Goal: Information Seeking & Learning: Learn about a topic

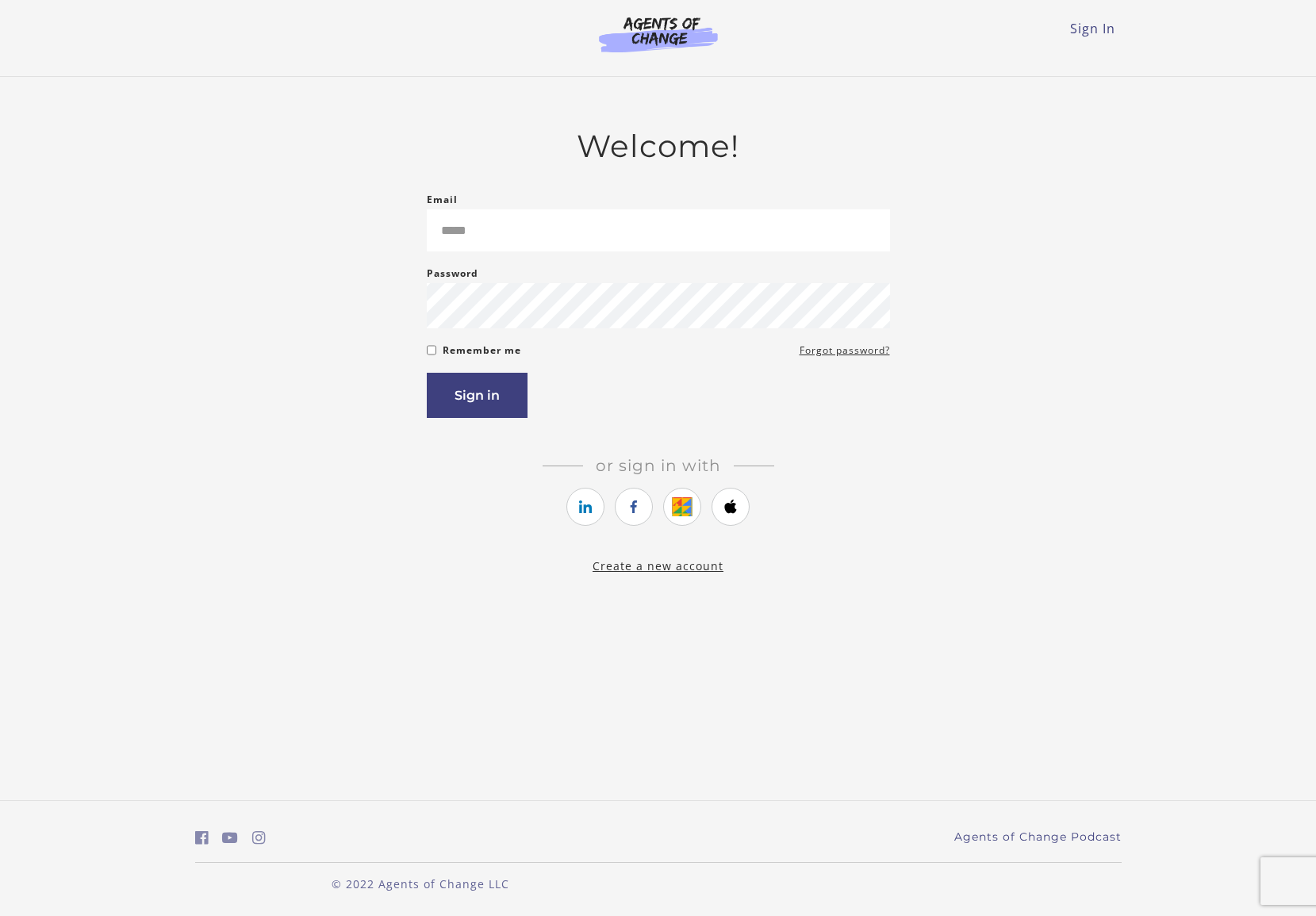
click at [290, 404] on div "Welcome! Email Please enter a valid email address Password Password must be at …" at bounding box center [658, 352] width 927 height 448
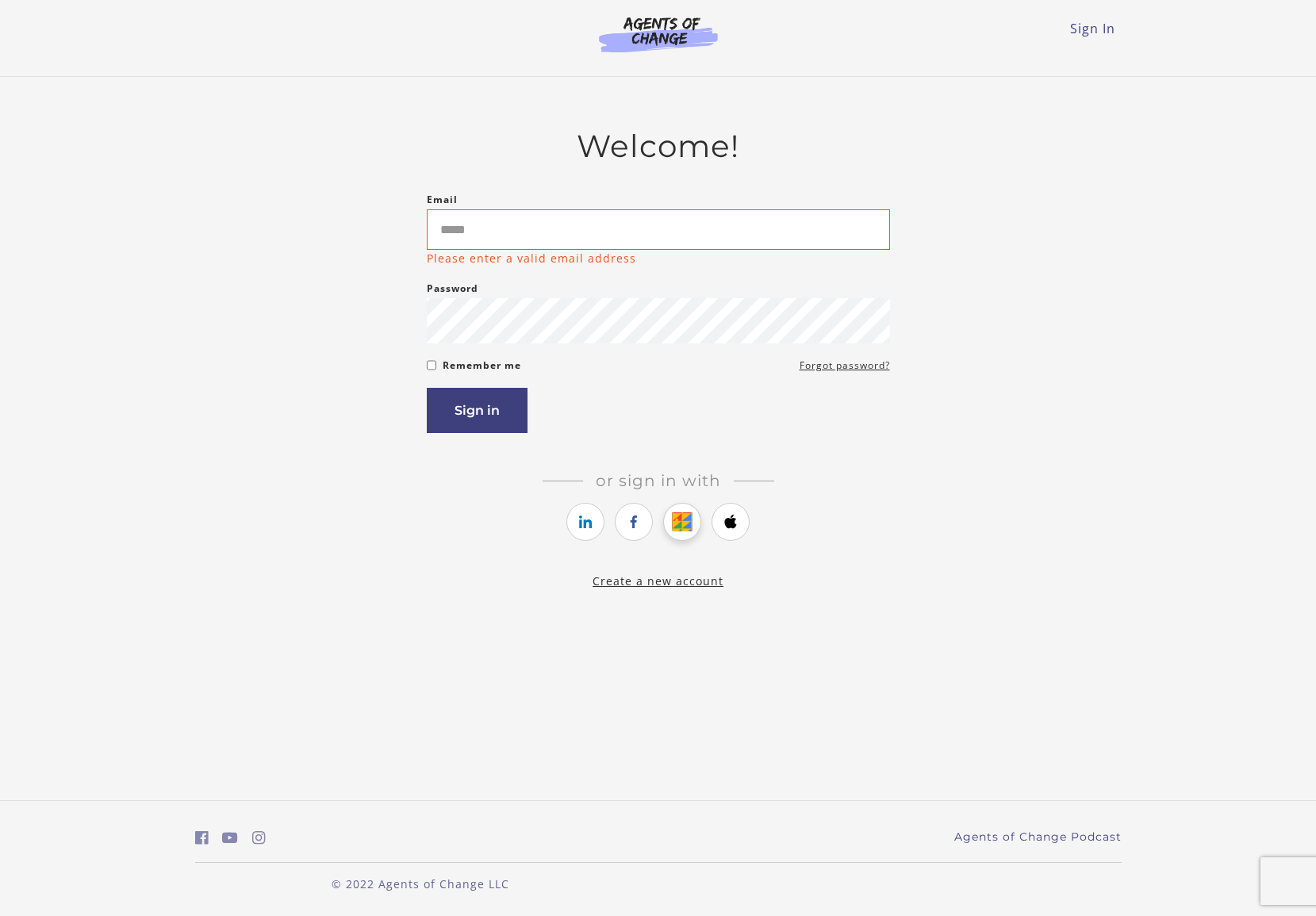
click at [686, 524] on icon "https://courses.thinkific.com/users/auth/google?ss%5Breferral%5D=&ss%5Buser_ret…" at bounding box center [683, 521] width 20 height 19
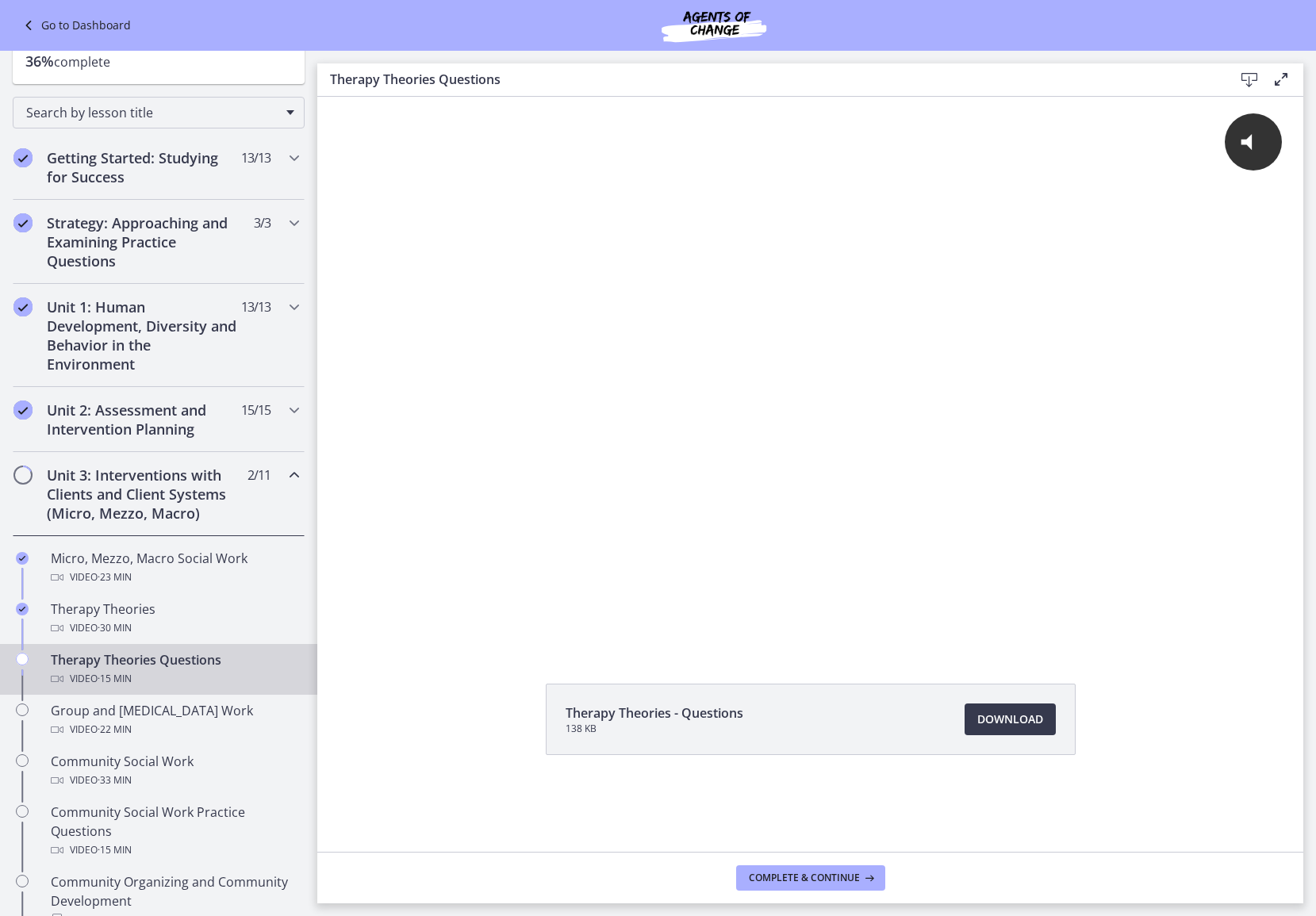
scroll to position [115, 0]
click at [777, 874] on span "Complete & continue" at bounding box center [804, 878] width 111 height 13
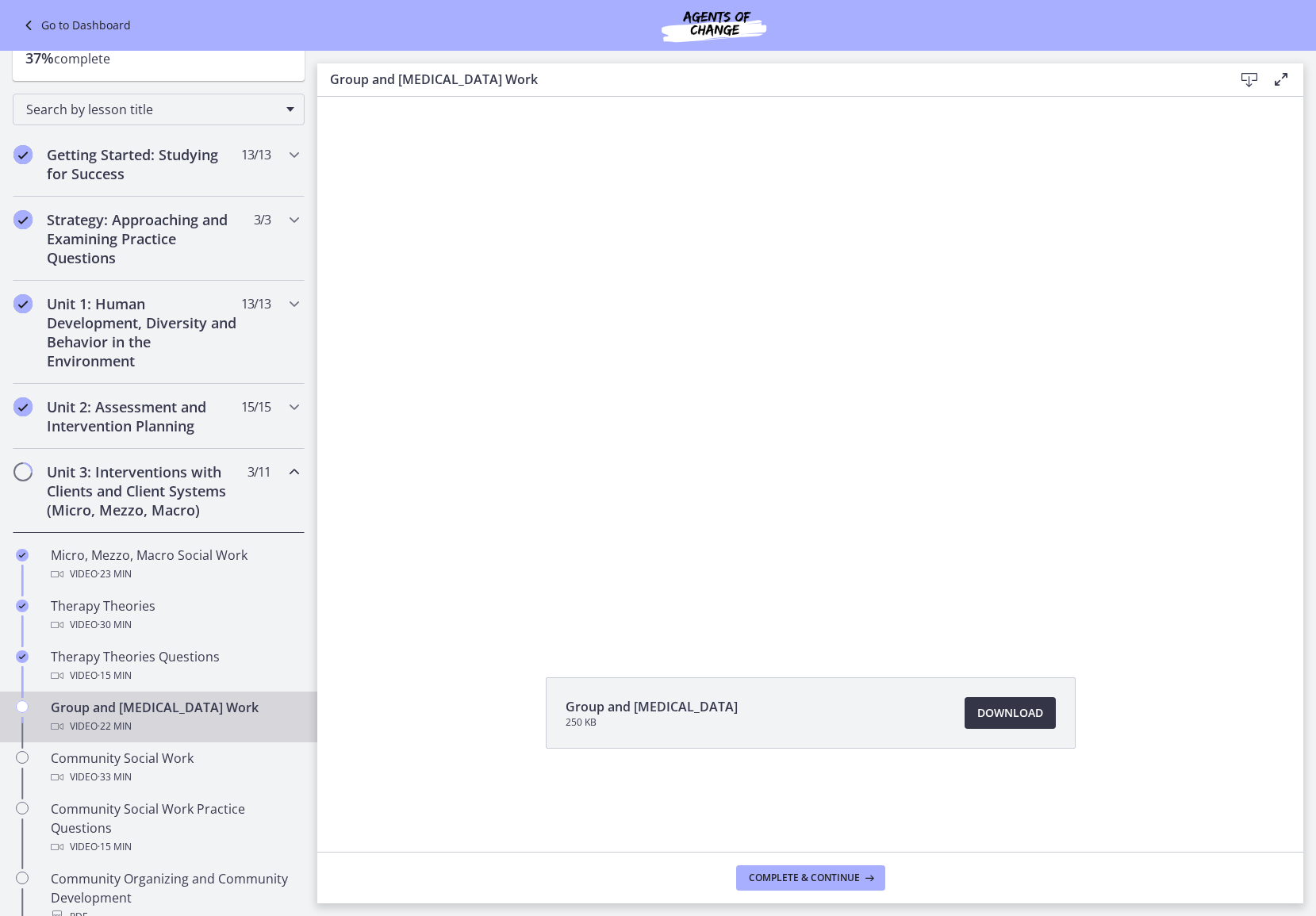
click at [1030, 711] on span "Download Opens in a new window" at bounding box center [1010, 713] width 66 height 19
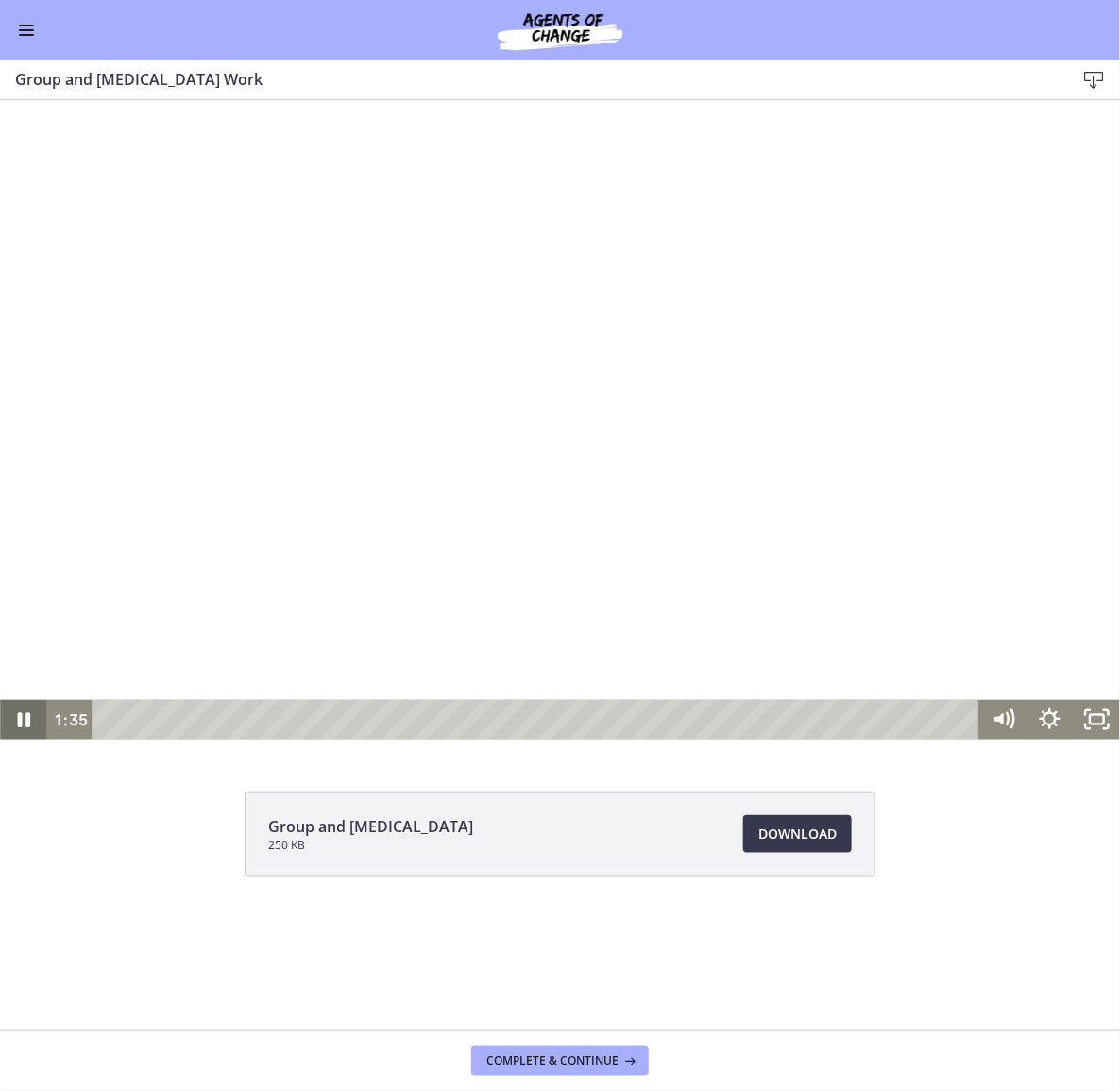
click at [20, 712] on icon "Pause" at bounding box center [24, 719] width 14 height 16
click at [0, 699] on button "Play Video" at bounding box center [23, 719] width 47 height 40
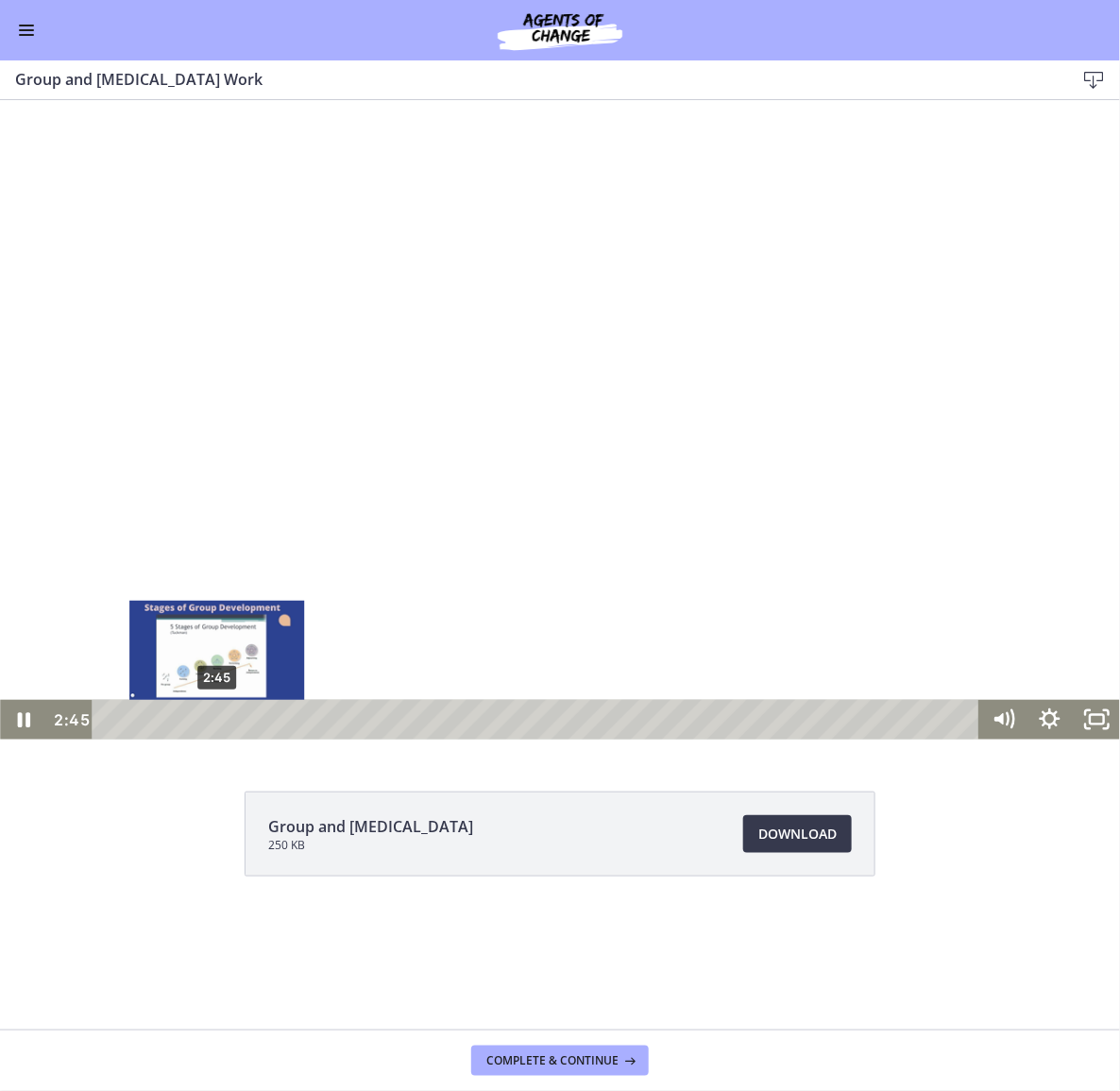
click at [218, 721] on div "2:45" at bounding box center [539, 719] width 861 height 40
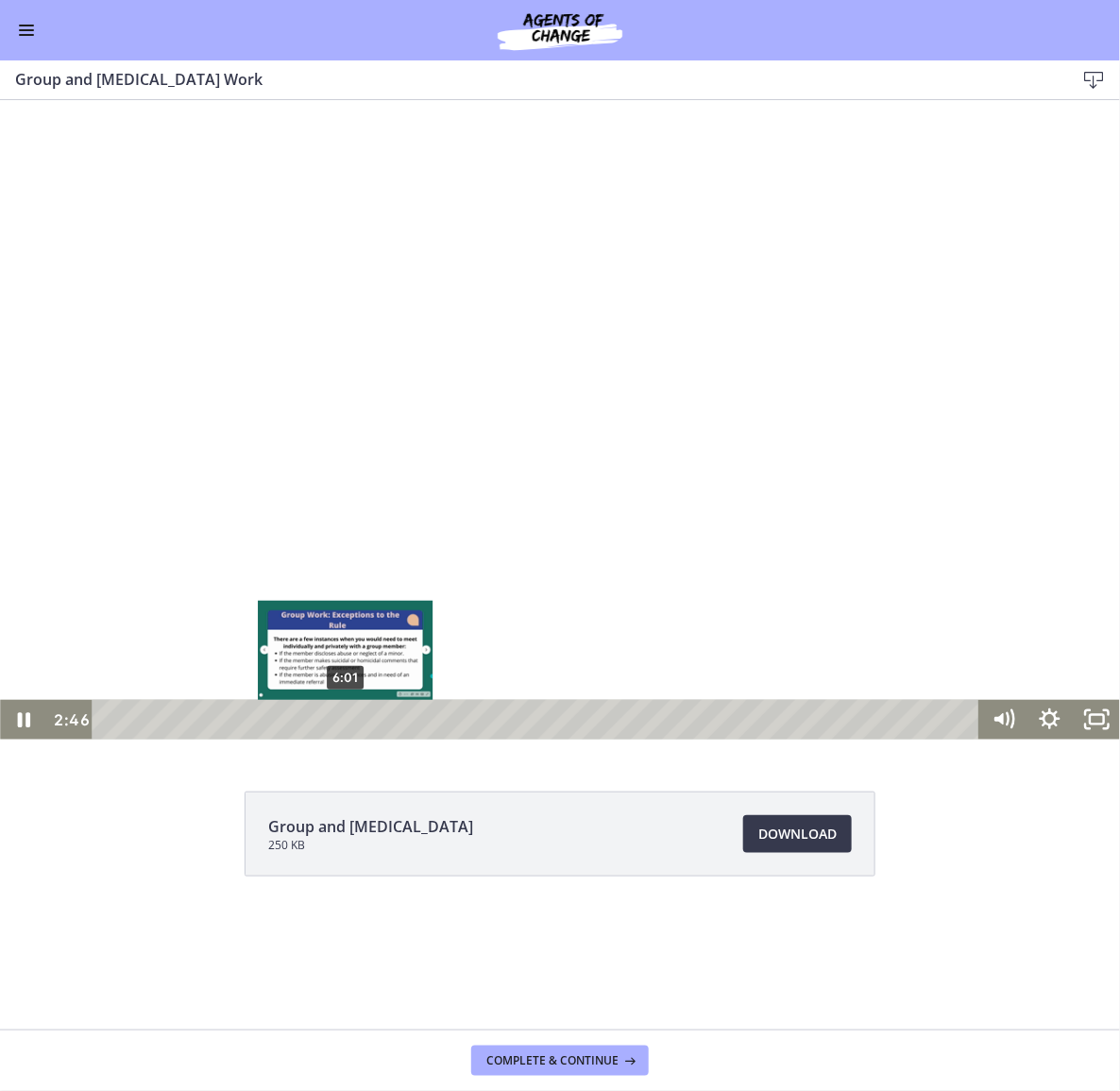
click at [347, 721] on div "6:01" at bounding box center [539, 719] width 861 height 40
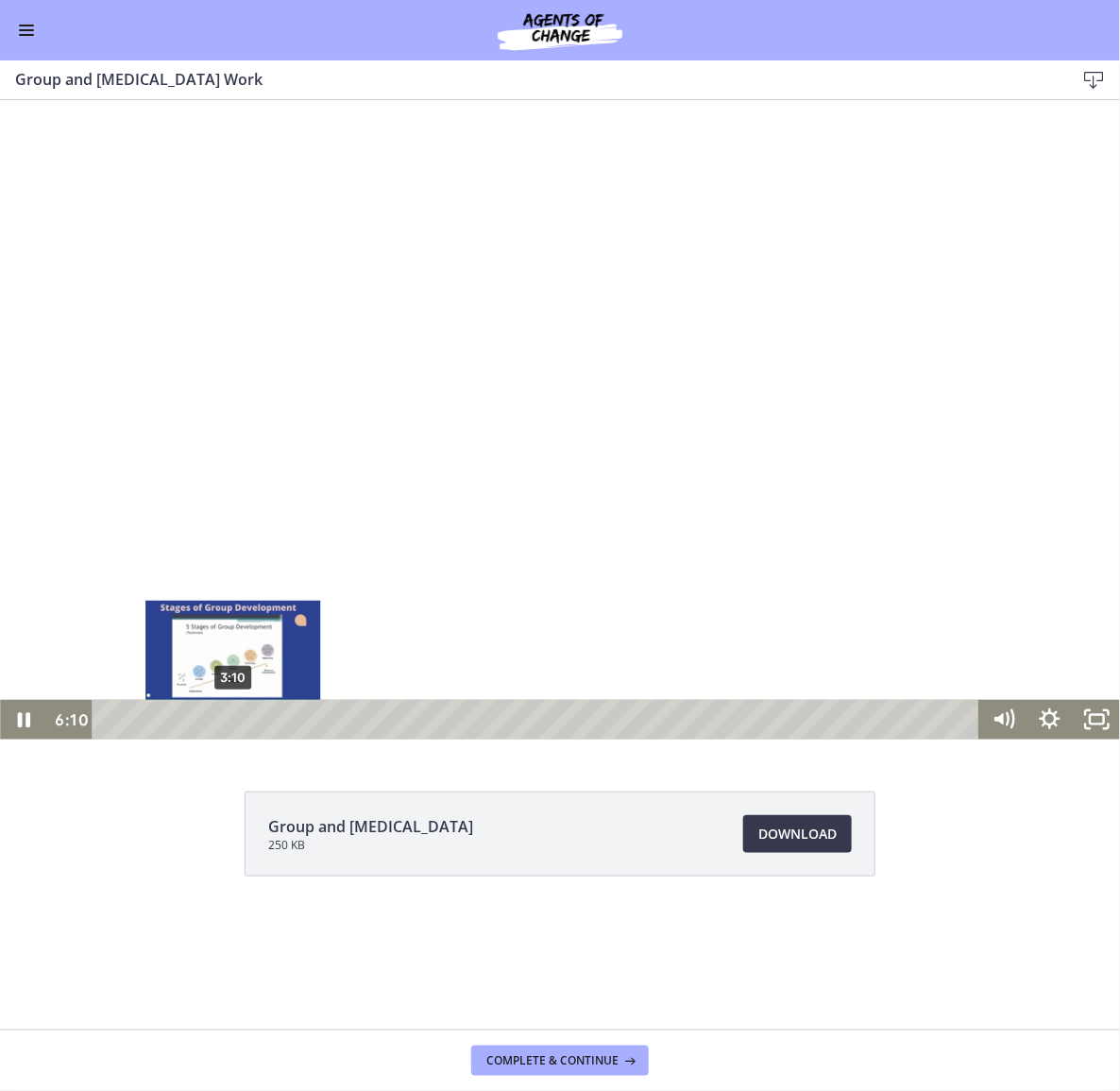
click at [234, 716] on div "3:10" at bounding box center [539, 719] width 861 height 40
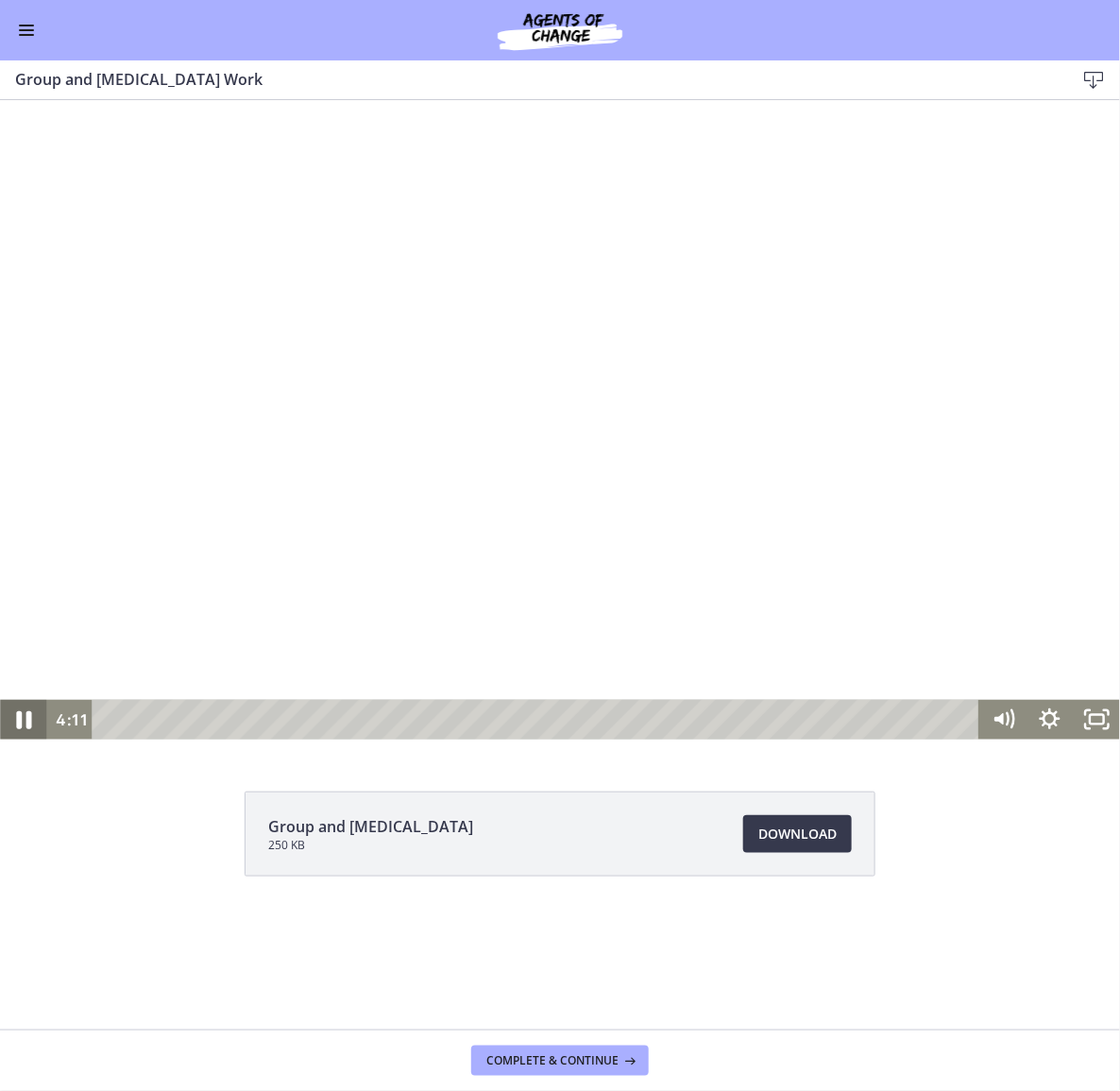
click at [22, 720] on icon "Pause" at bounding box center [22, 718] width 55 height 48
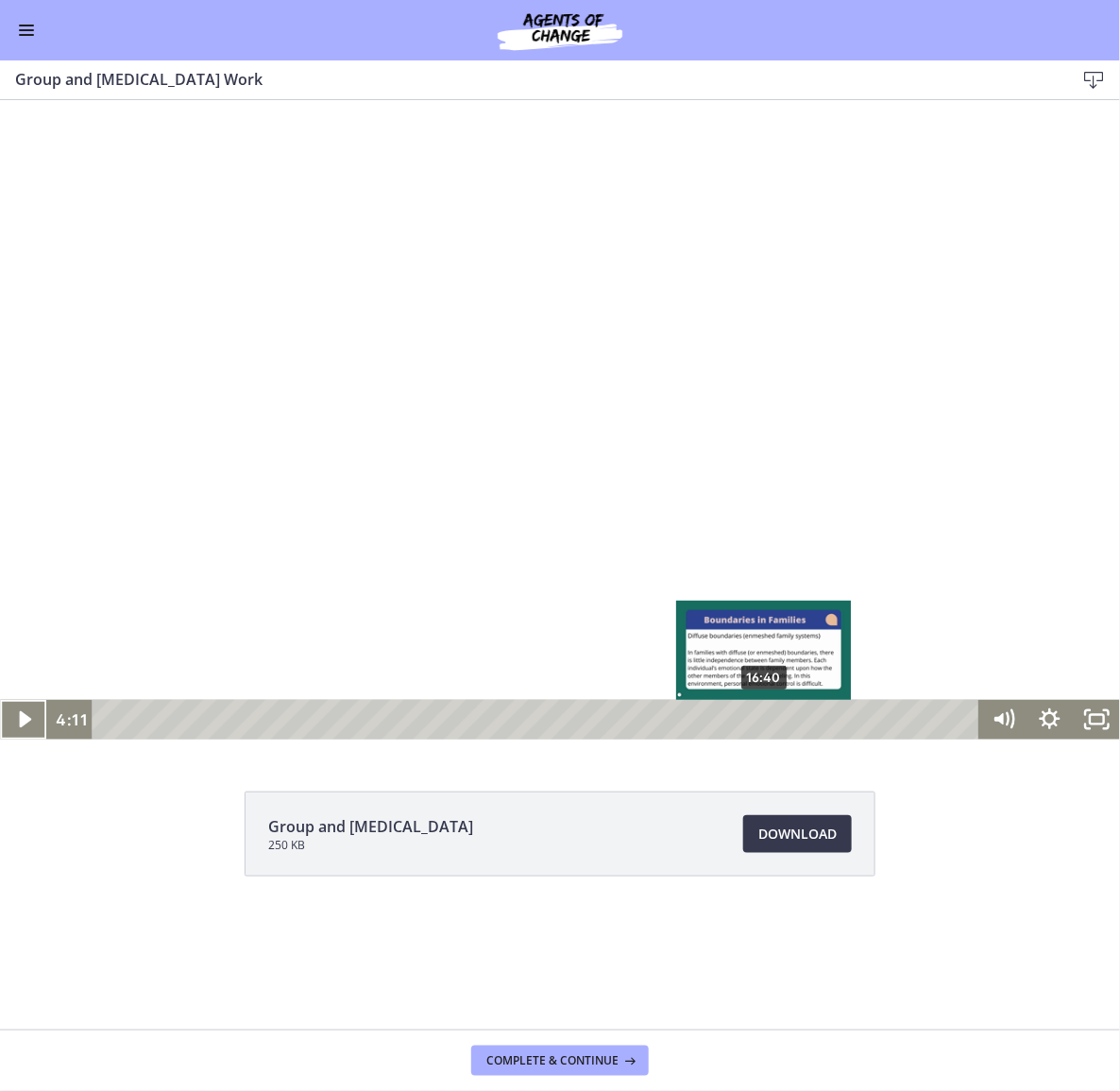
click at [779, 715] on div "16:40" at bounding box center [539, 719] width 861 height 40
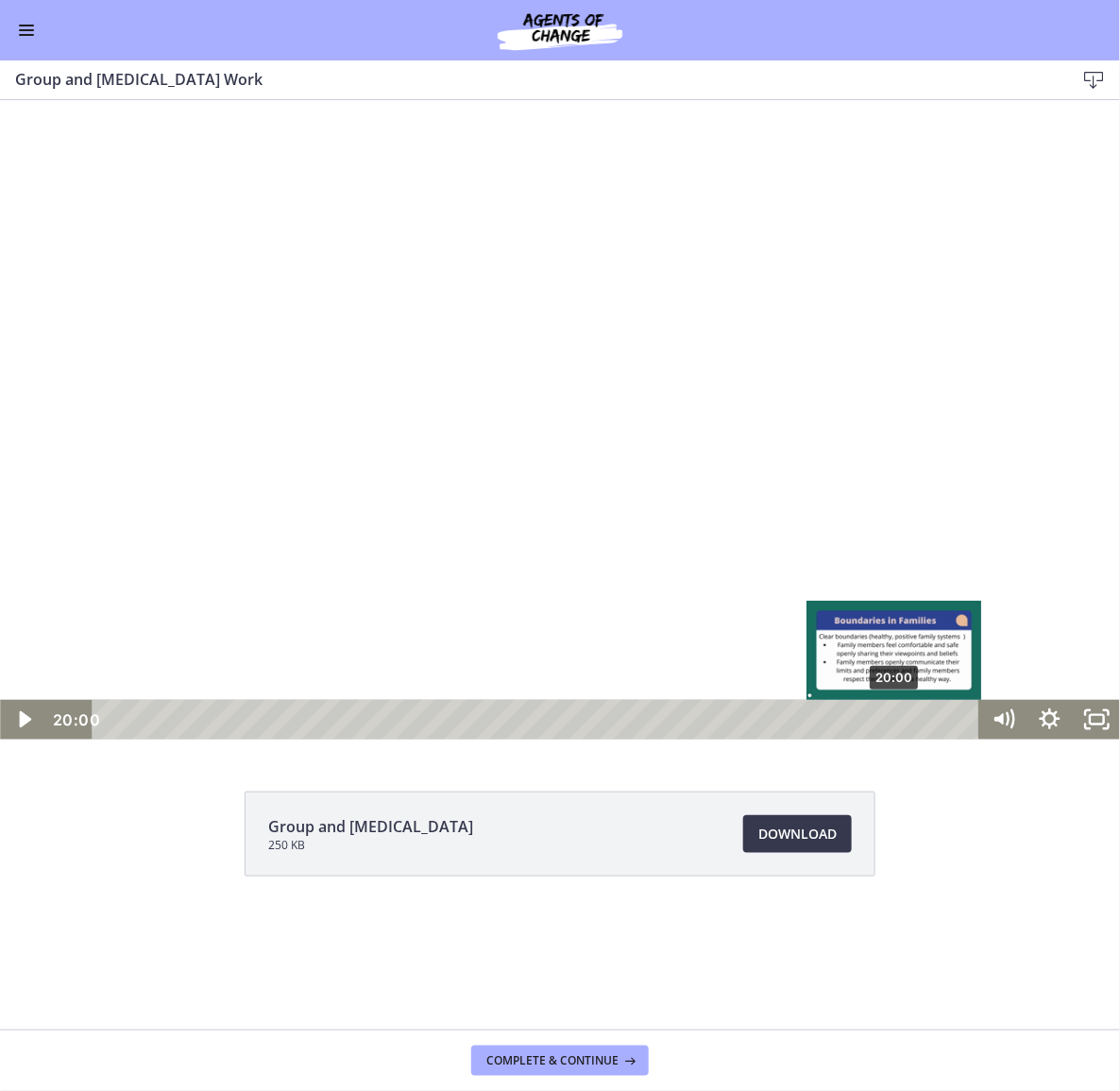
click at [897, 724] on div "20:00" at bounding box center [539, 719] width 861 height 40
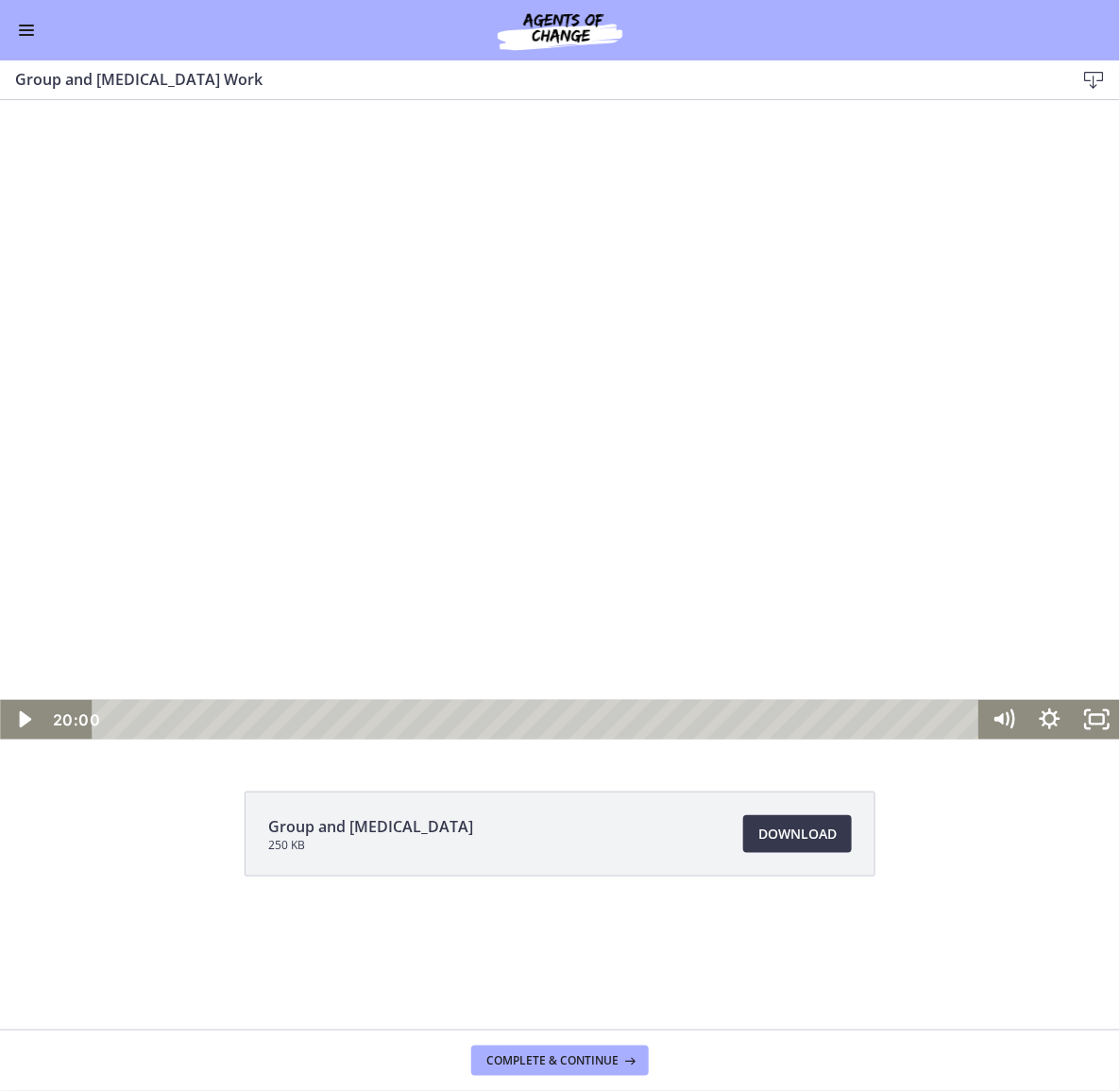
click at [23, 699] on icon "Play Video" at bounding box center [25, 719] width 47 height 40
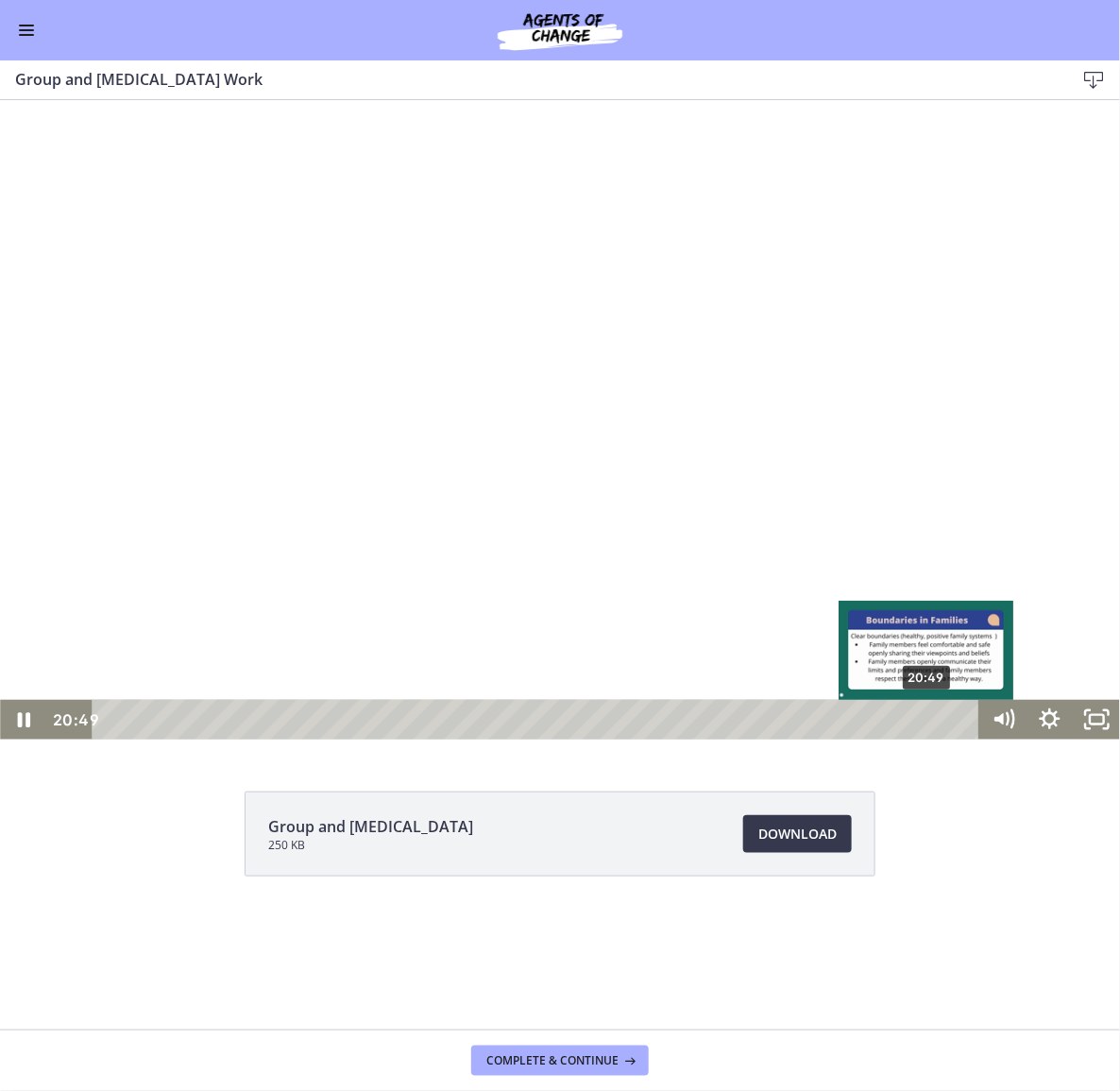
click at [929, 711] on div "20:49" at bounding box center [539, 719] width 861 height 40
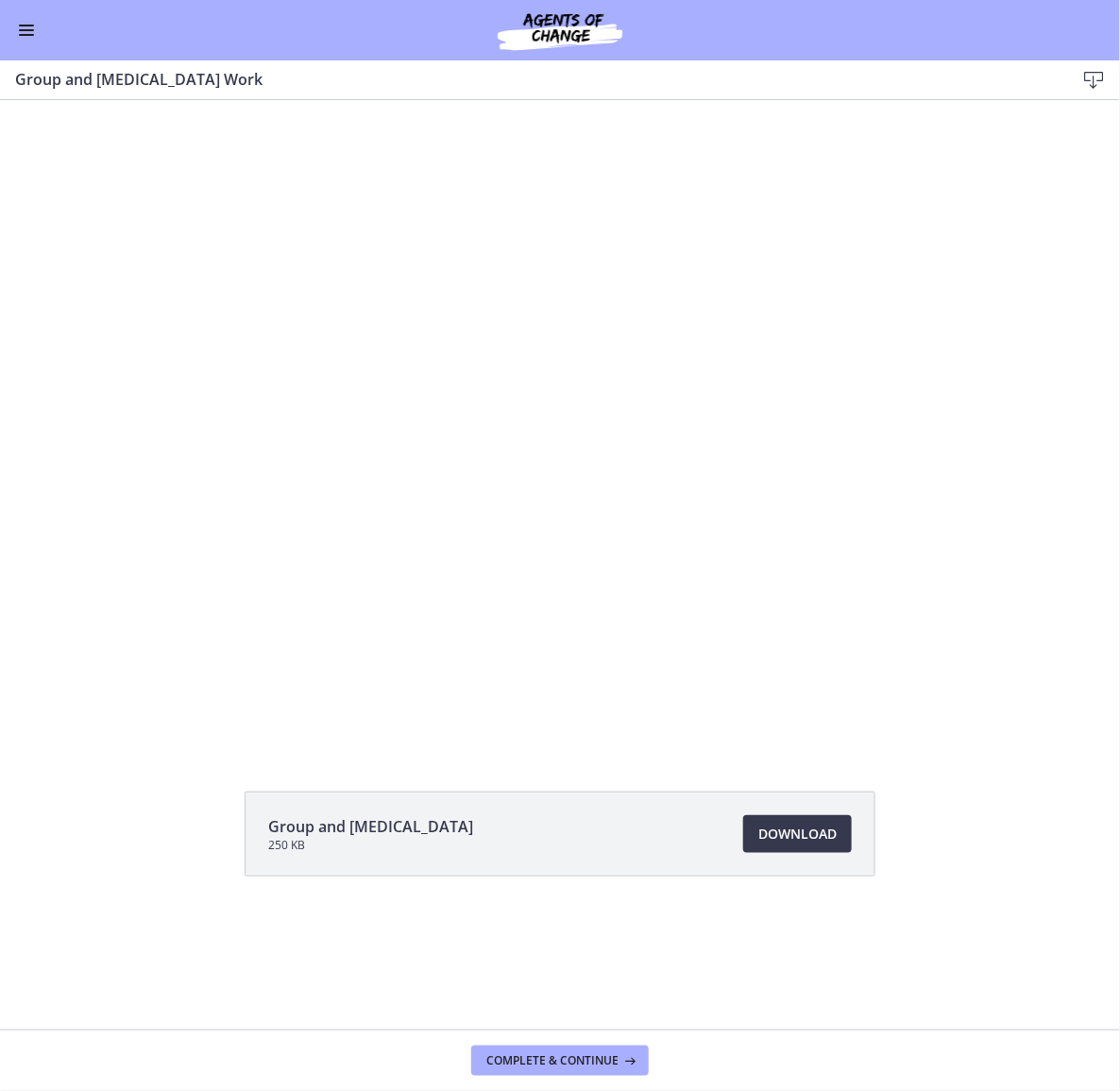
click at [550, 1042] on footer "Complete & continue" at bounding box center [560, 1060] width 1120 height 61
click at [552, 1059] on span "Complete & continue" at bounding box center [553, 1061] width 132 height 16
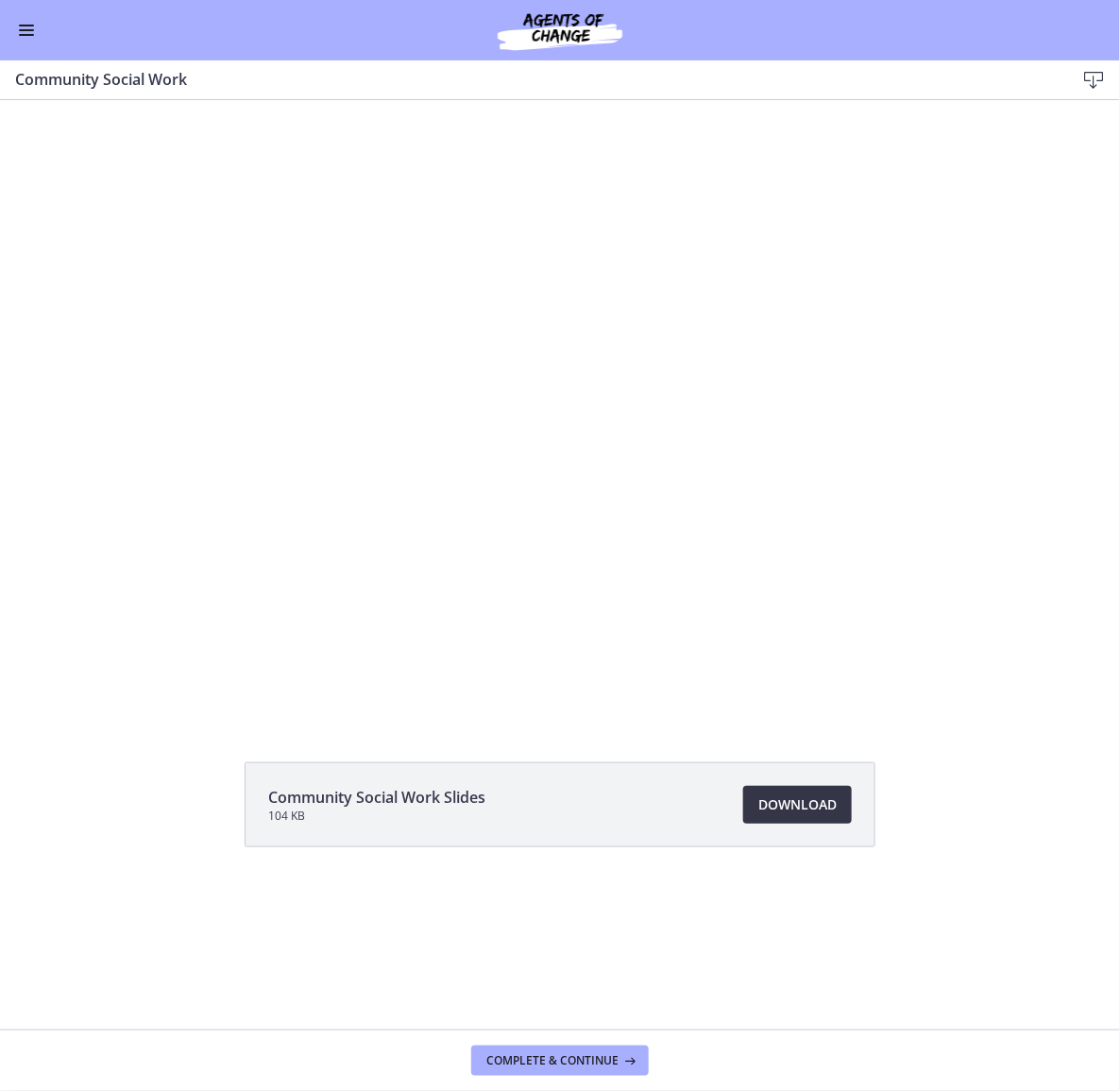
click at [789, 791] on link "Download Opens in a new window" at bounding box center [798, 804] width 109 height 38
drag, startPoint x: 191, startPoint y: 727, endPoint x: 191, endPoint y: 778, distance: 51.0
click at [191, 778] on div "Community Social Work Slides 104 KB Download Opens in a new window" at bounding box center [560, 564] width 1120 height 930
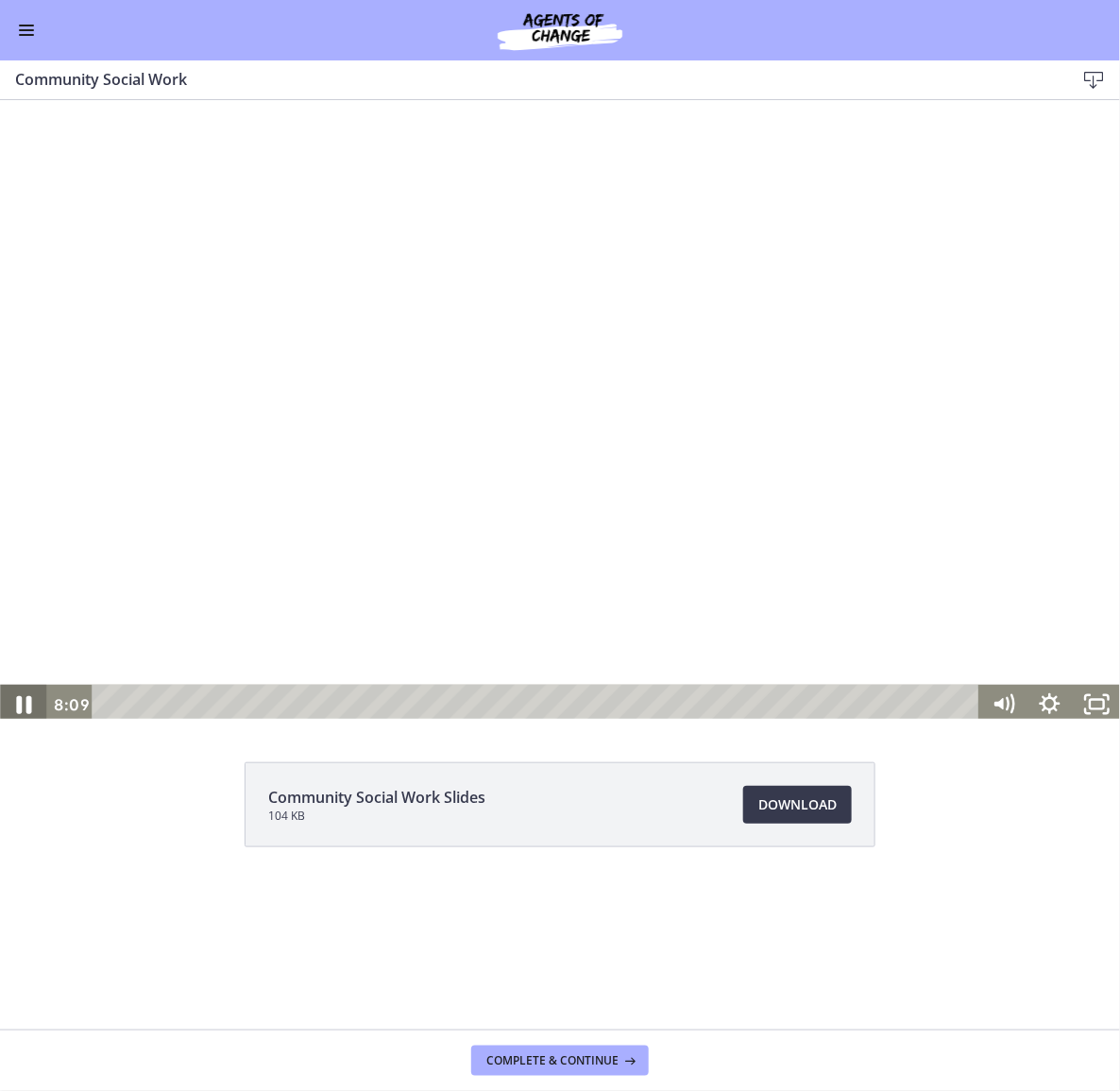
click at [16, 706] on icon "Pause" at bounding box center [22, 703] width 55 height 48
click at [16, 706] on icon "Play Video" at bounding box center [24, 703] width 55 height 48
click at [1097, 698] on icon "Fullscreen" at bounding box center [1098, 703] width 47 height 40
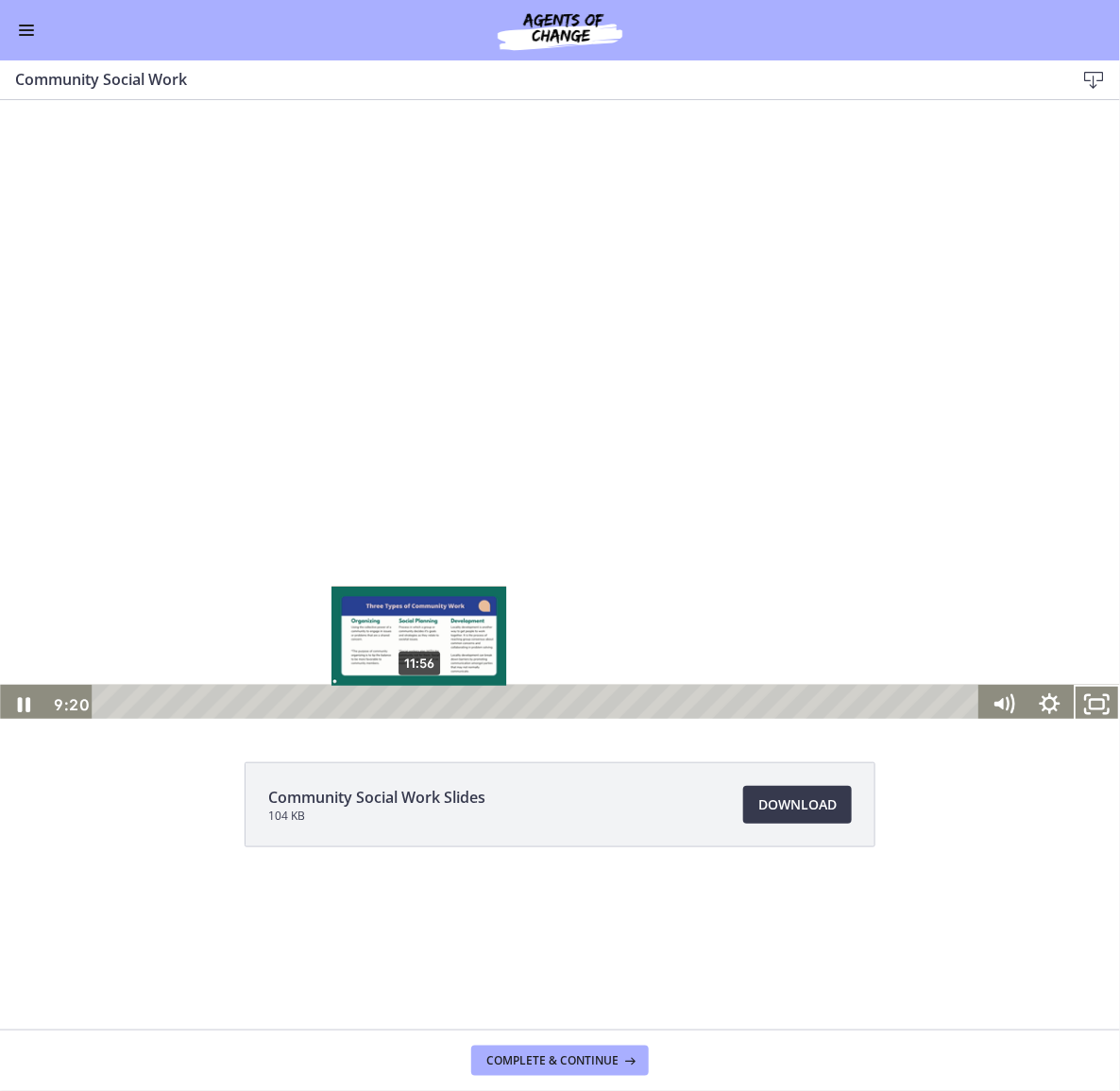
scroll to position [6, 0]
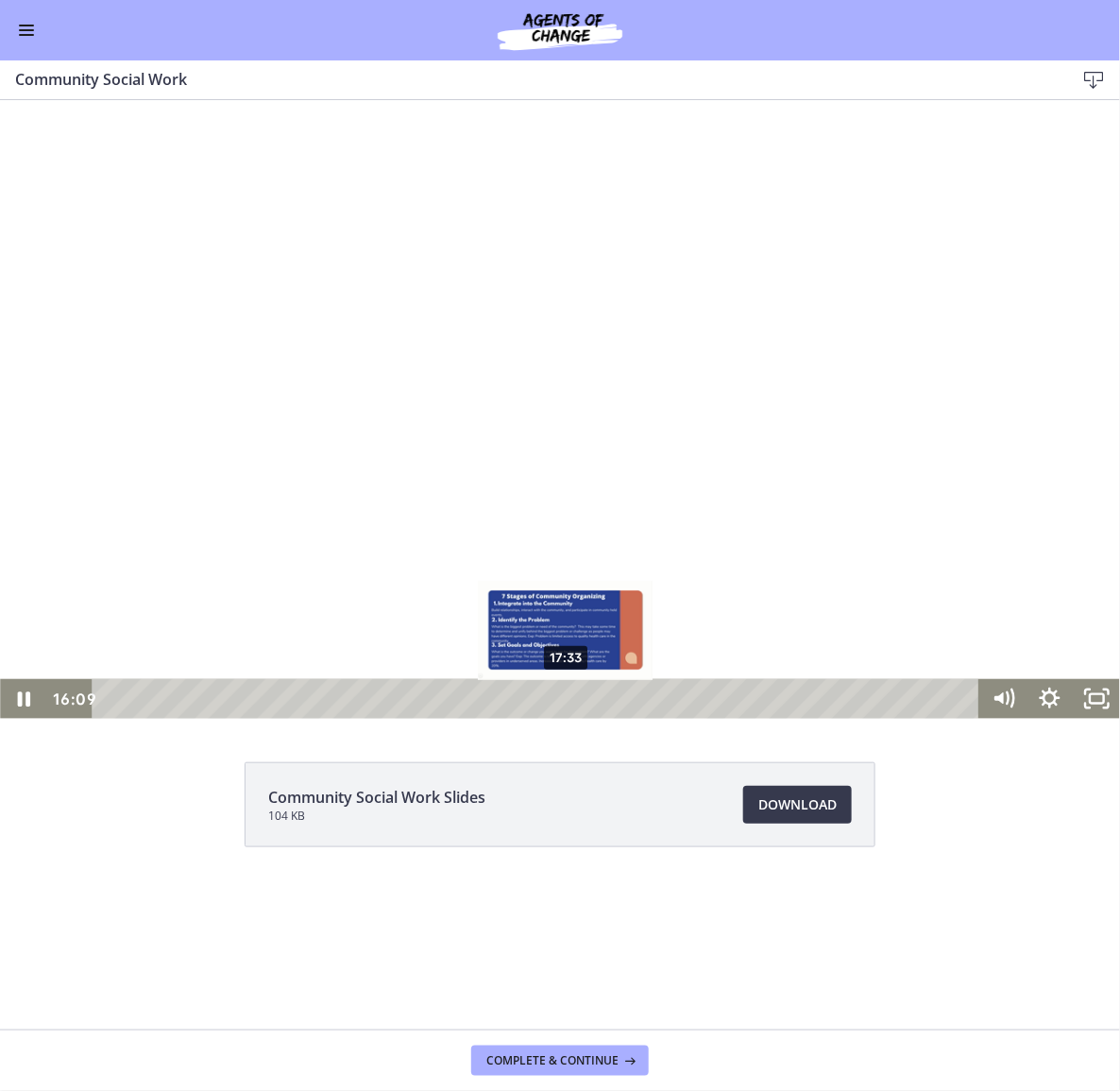
click at [567, 703] on div "17:33" at bounding box center [539, 698] width 861 height 40
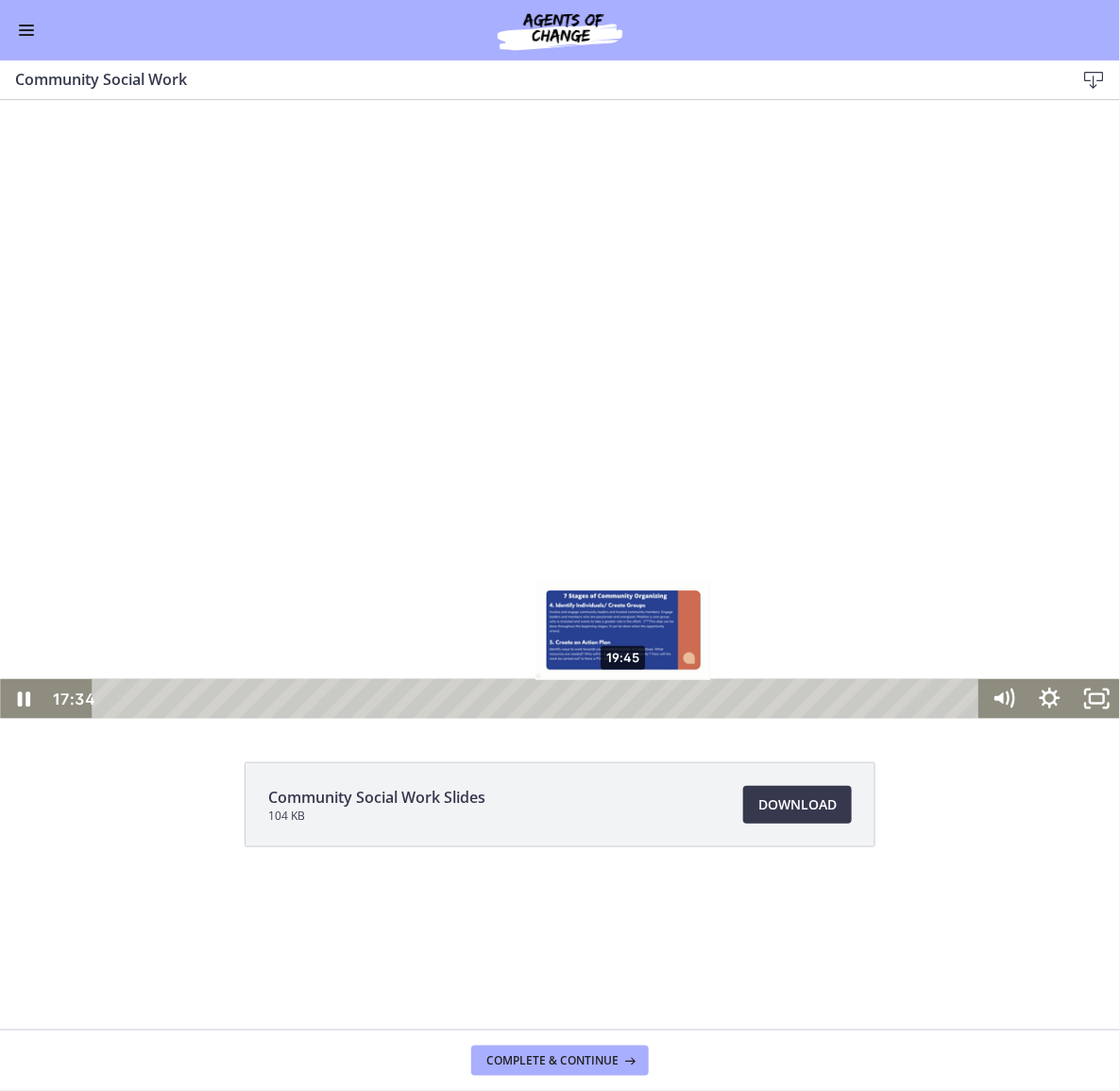
click at [625, 697] on div "19:45" at bounding box center [539, 698] width 861 height 40
click at [663, 703] on div "21:14" at bounding box center [539, 698] width 861 height 40
click at [617, 1043] on footer "Complete & continue" at bounding box center [560, 1060] width 1120 height 61
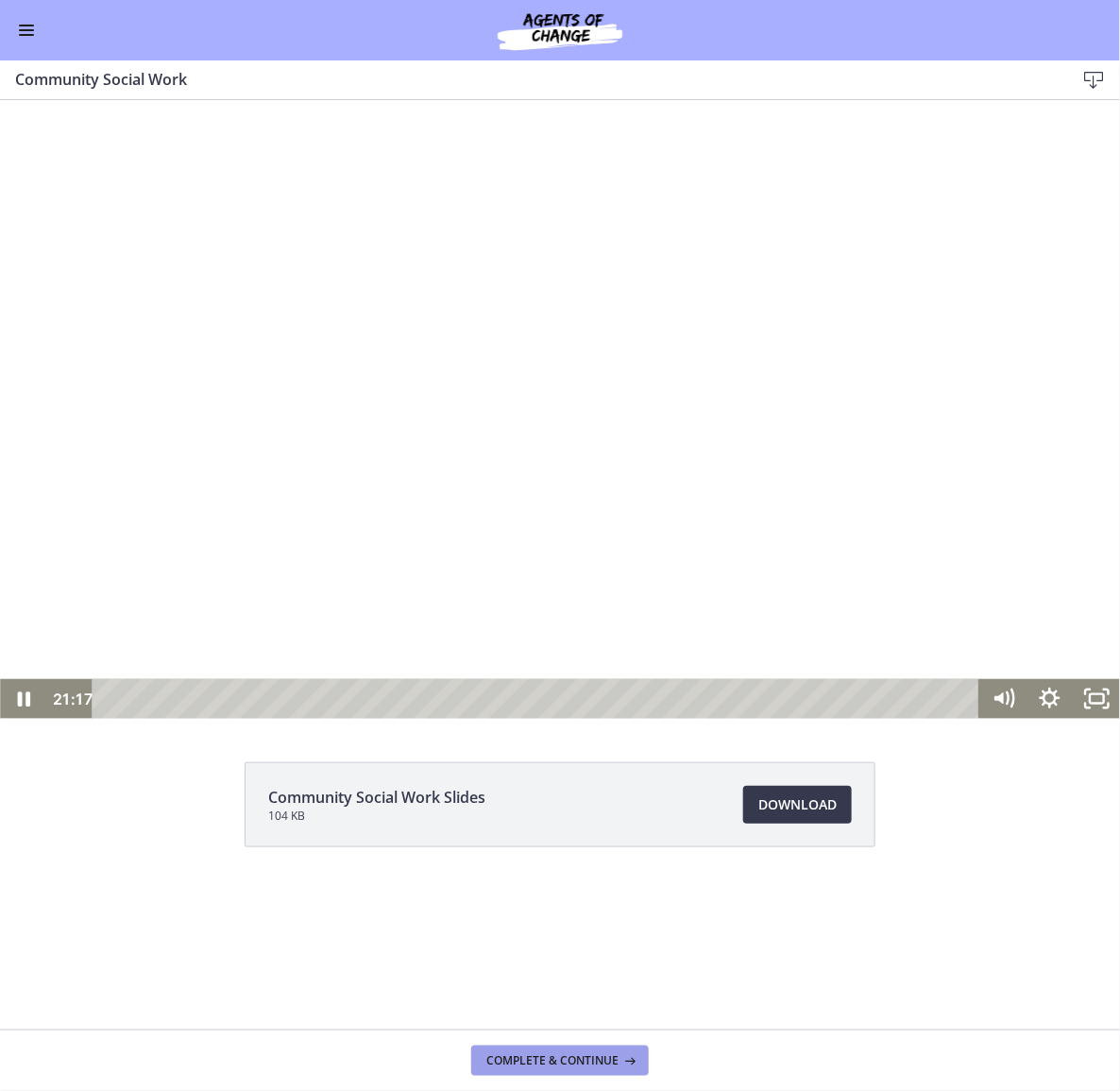
click at [614, 1056] on span "Complete & continue" at bounding box center [553, 1061] width 132 height 16
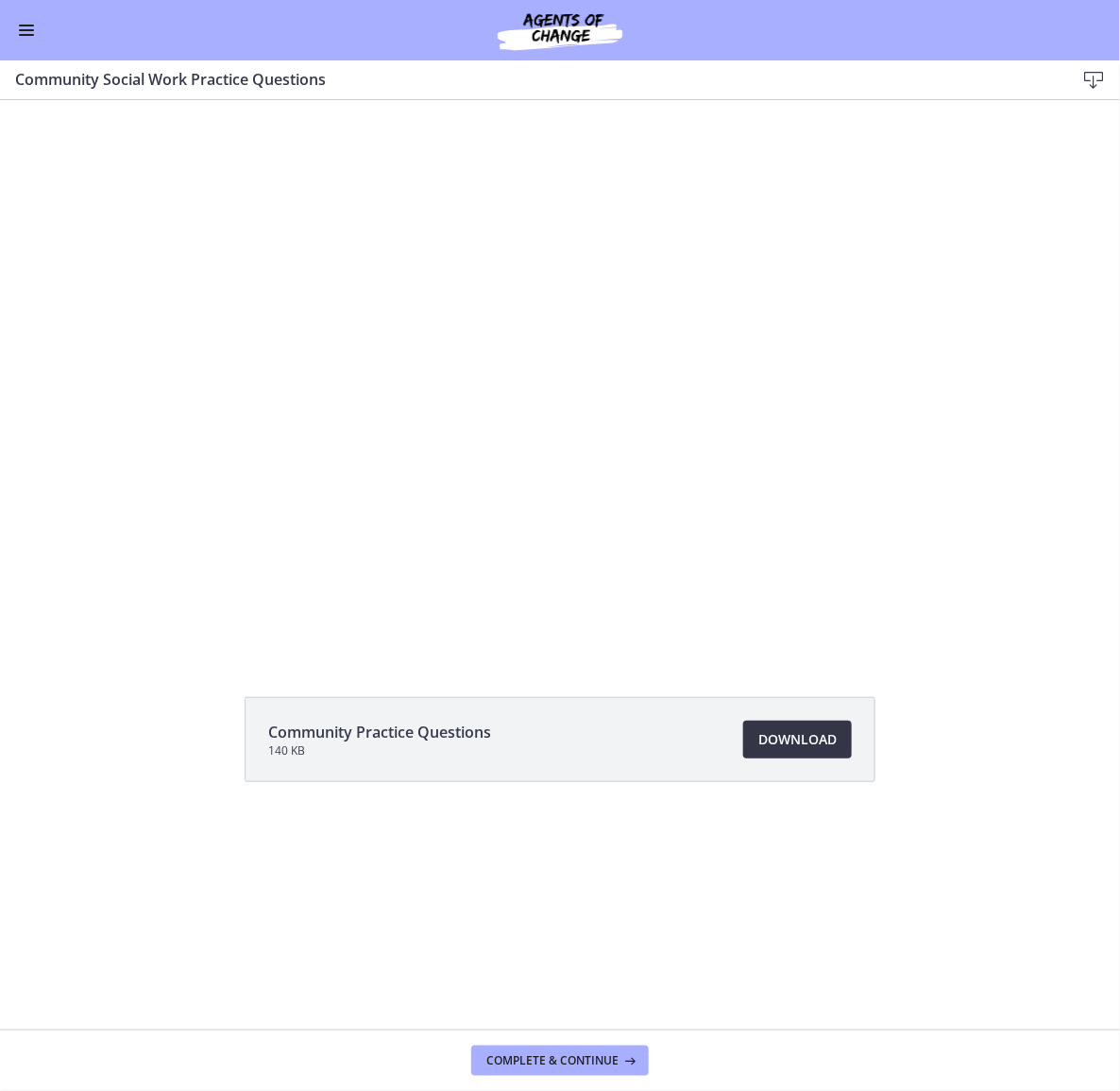
click at [764, 736] on span "Download Opens in a new window" at bounding box center [798, 739] width 79 height 22
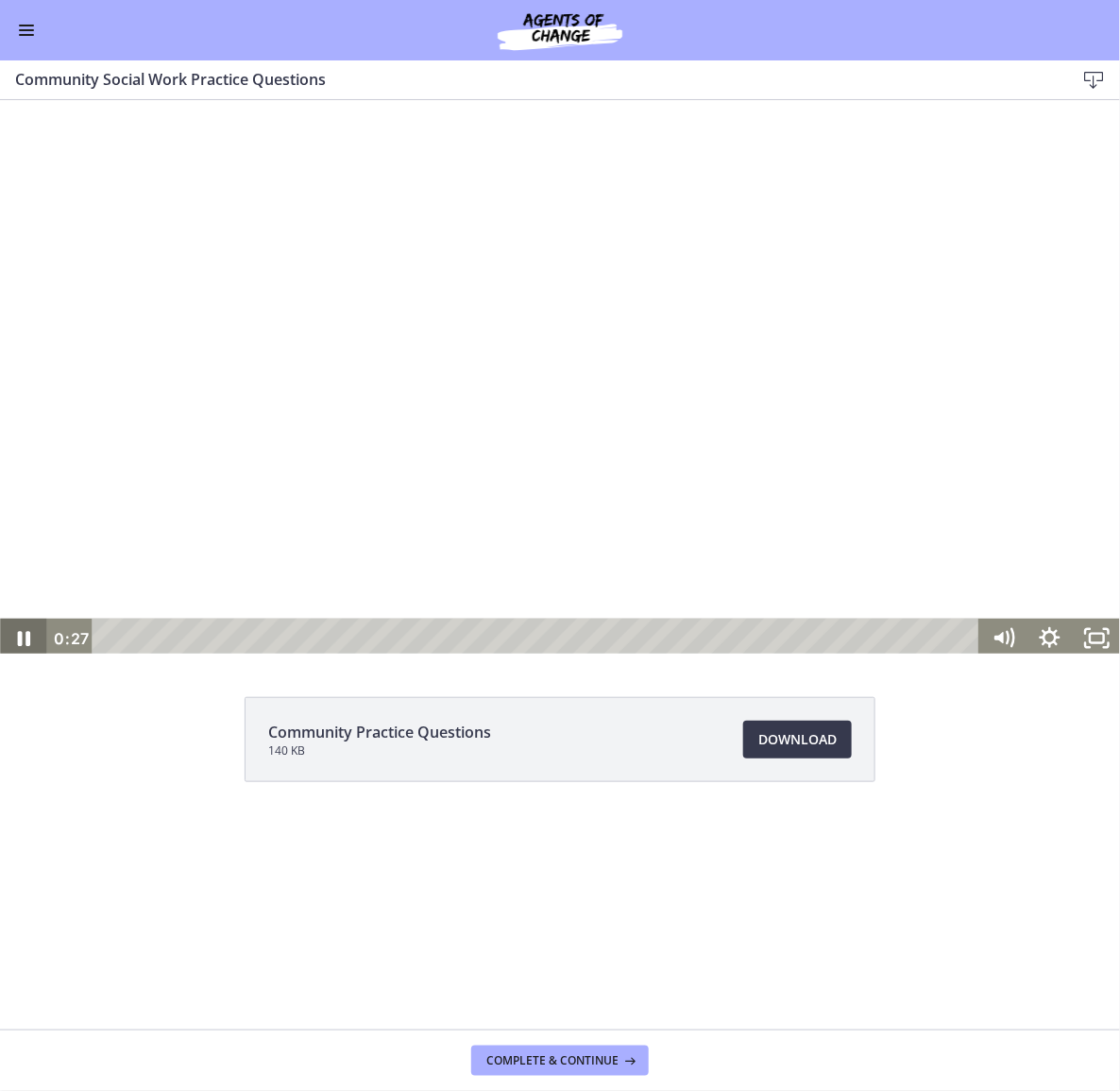
click at [17, 631] on icon "Pause" at bounding box center [24, 639] width 14 height 16
click at [526, 1060] on span "Complete & continue" at bounding box center [553, 1061] width 132 height 16
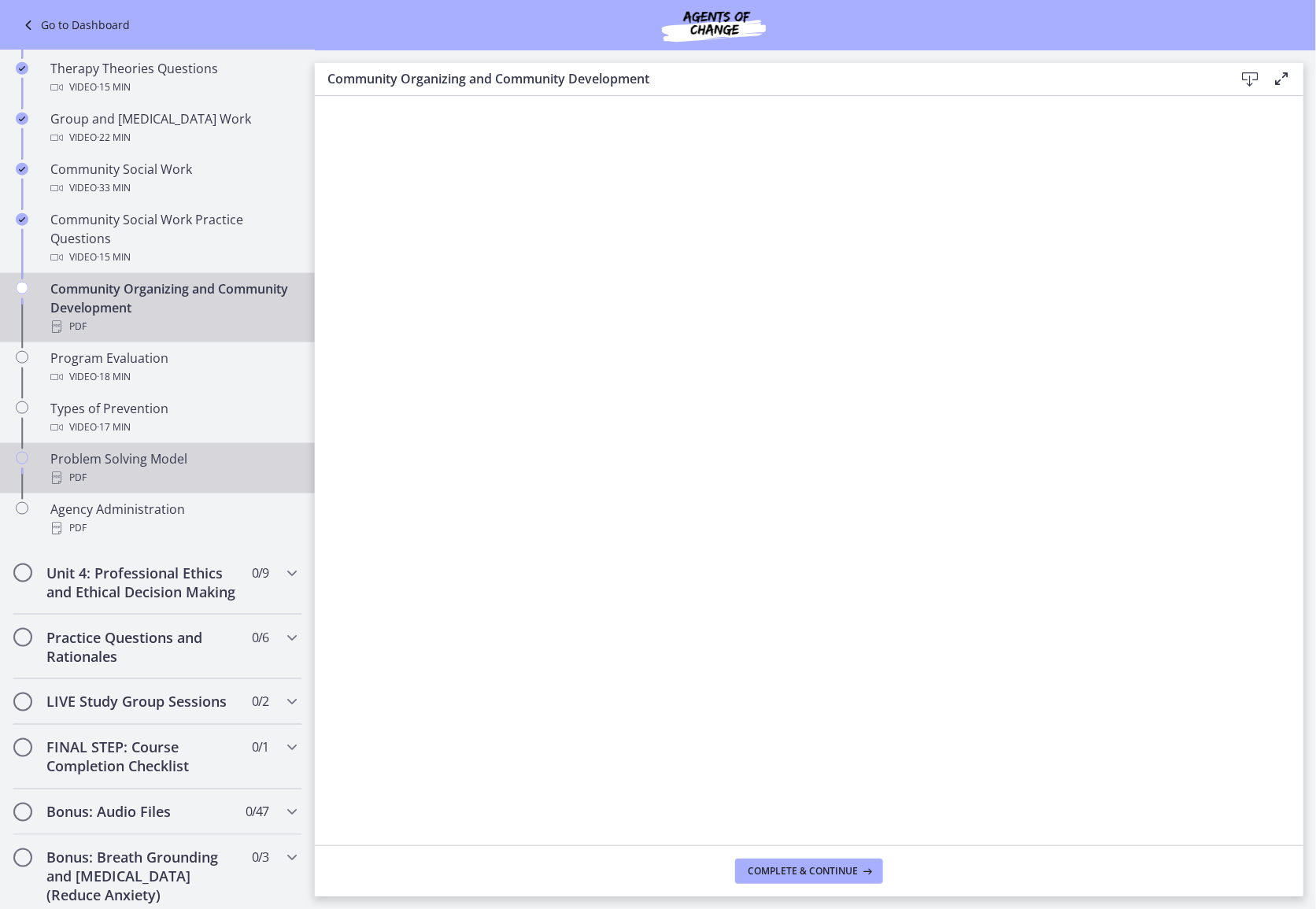
scroll to position [905, 0]
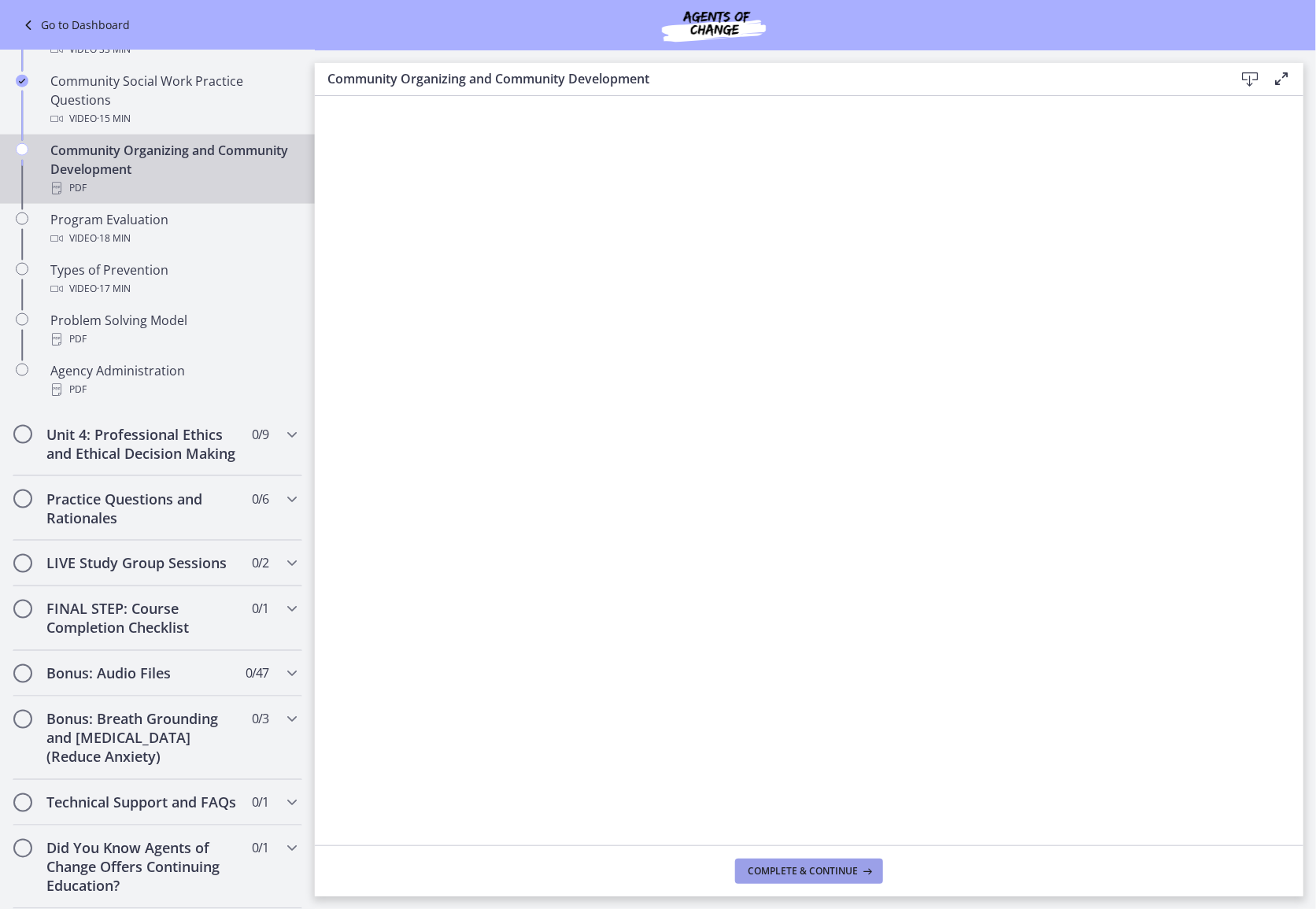
click at [770, 867] on span "Complete & continue" at bounding box center [803, 872] width 110 height 13
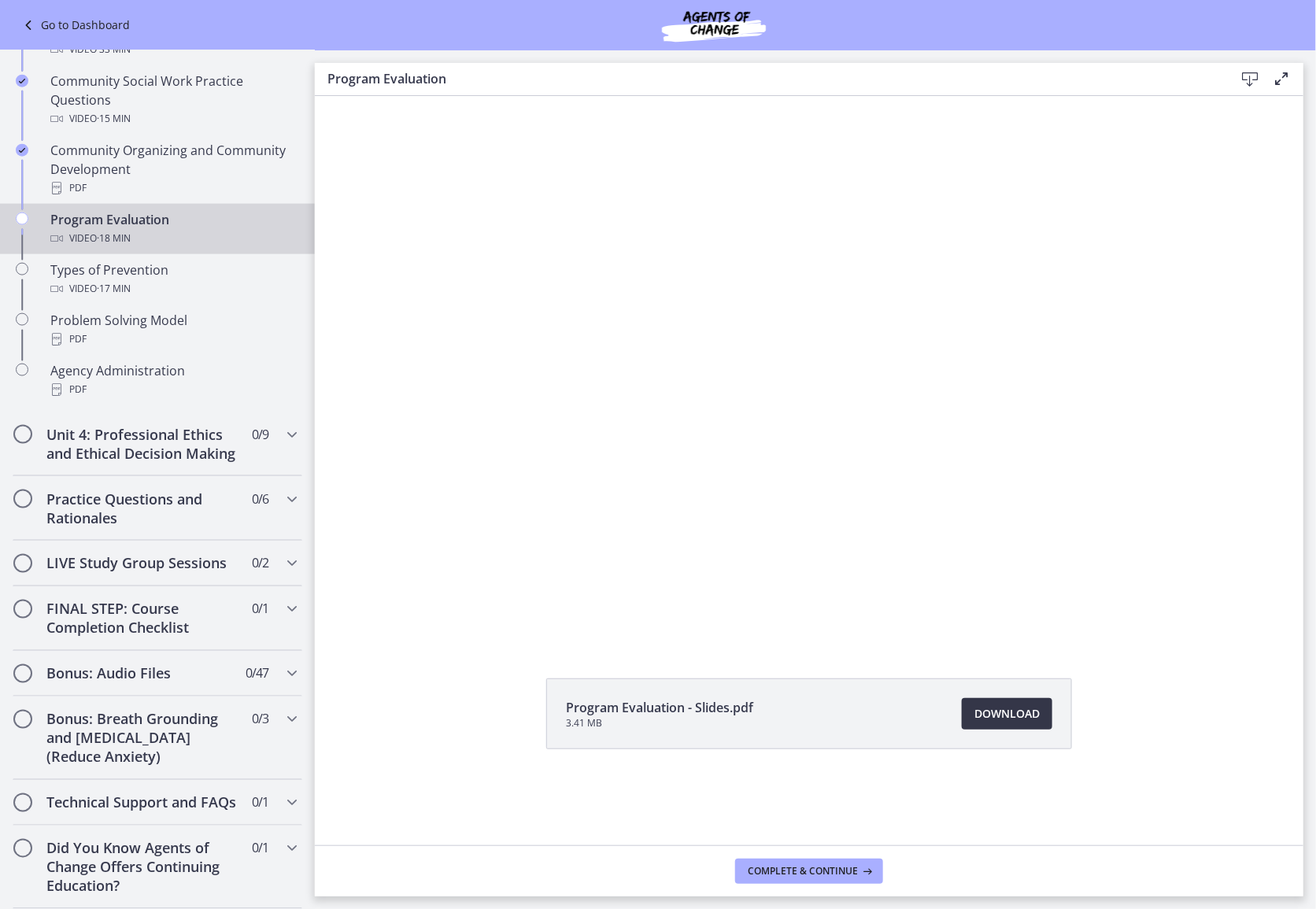
click at [1013, 728] on link "Download Opens in a new window" at bounding box center [1007, 714] width 91 height 32
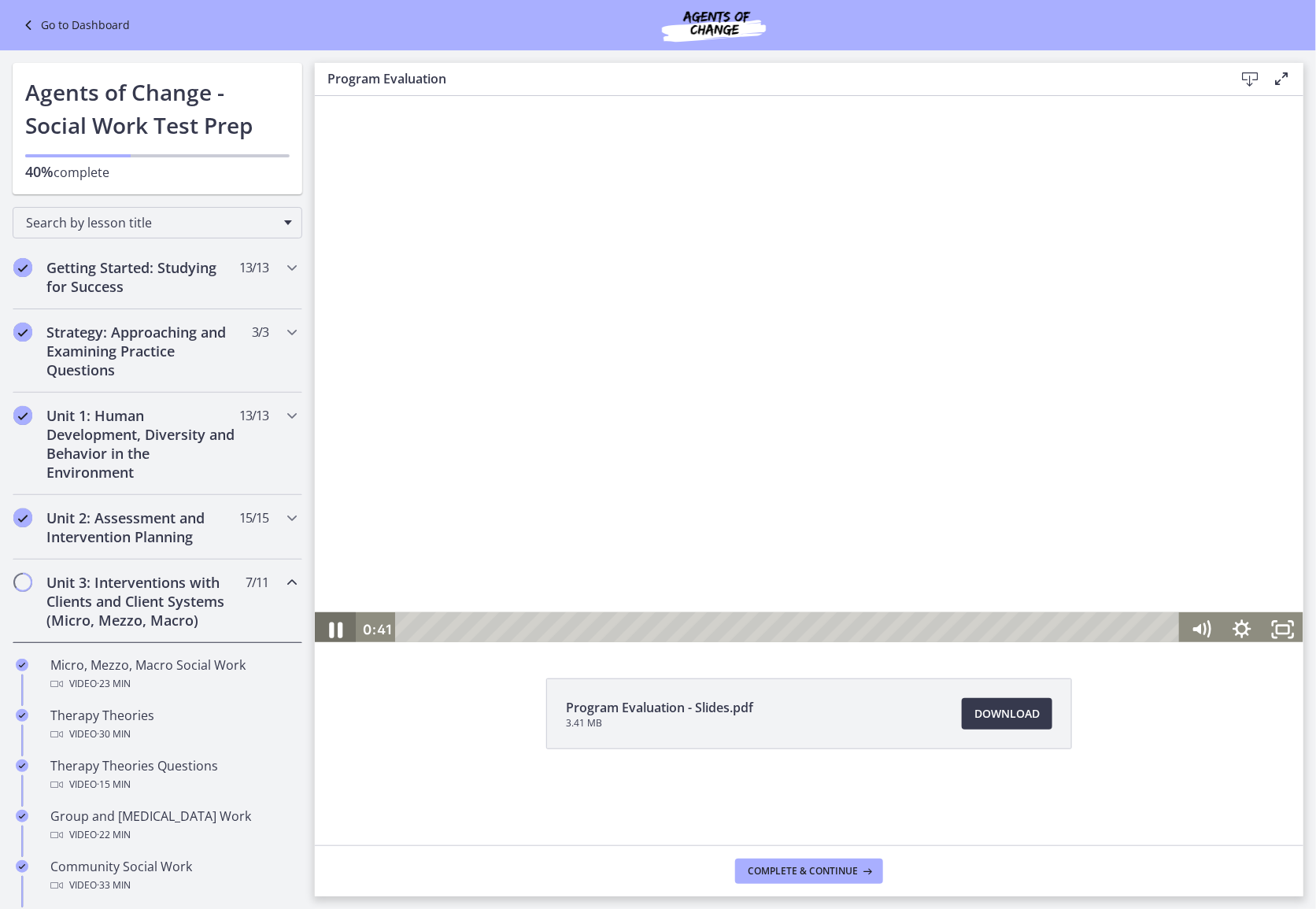
click at [334, 633] on icon "Pause" at bounding box center [334, 630] width 49 height 42
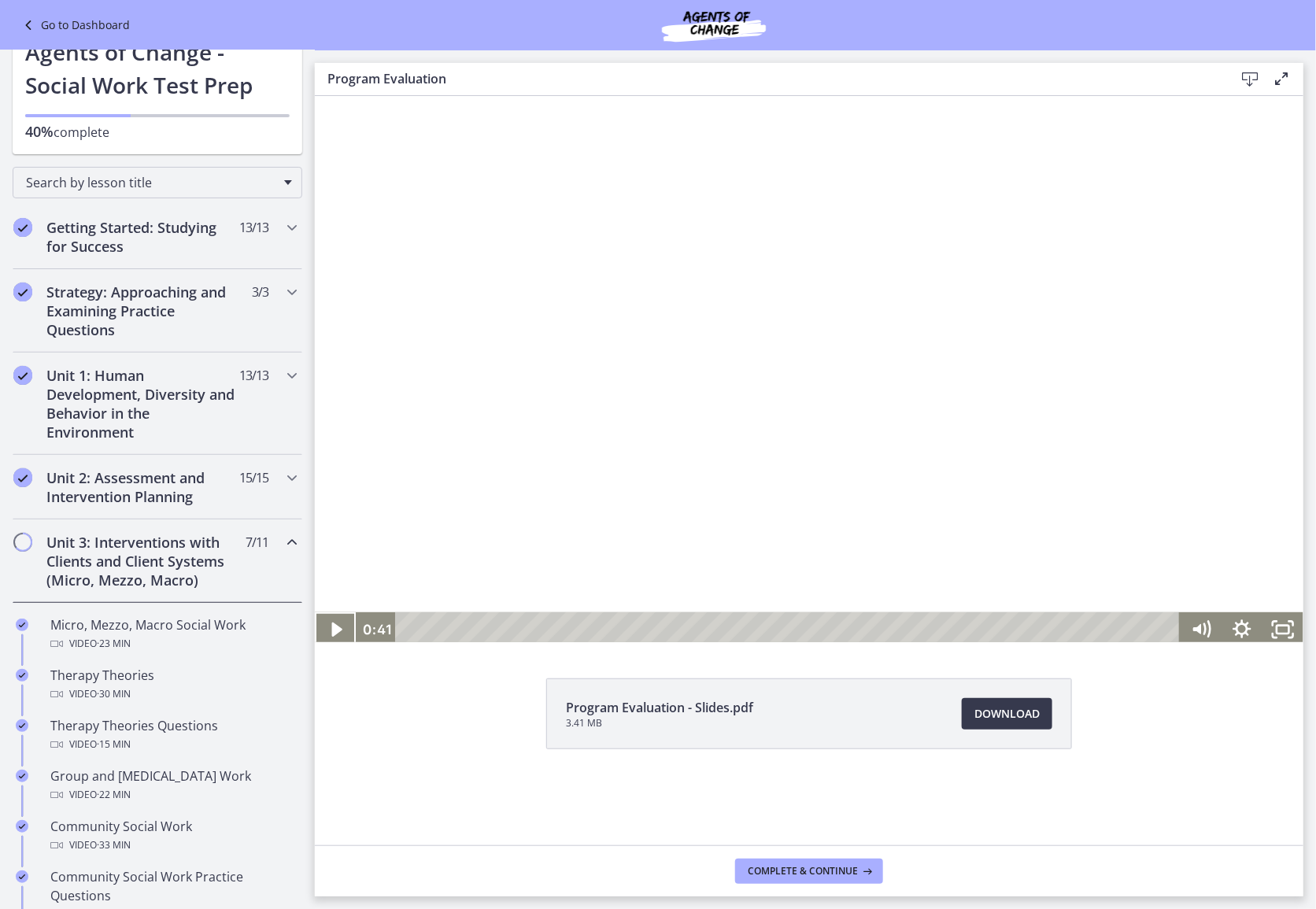
scroll to position [38, 0]
